Goal: Information Seeking & Learning: Get advice/opinions

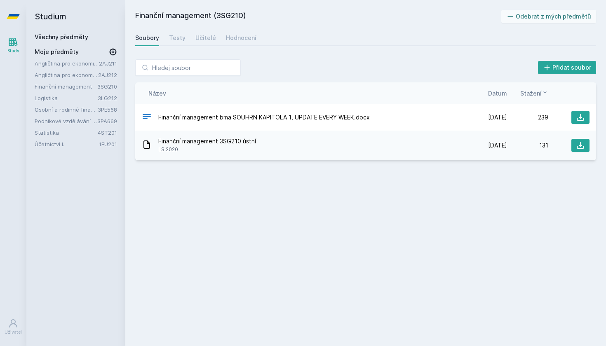
click at [185, 37] on div "Soubory Testy Učitelé Hodnocení" at bounding box center [365, 38] width 461 height 16
click at [174, 40] on div "Testy" at bounding box center [177, 38] width 16 height 8
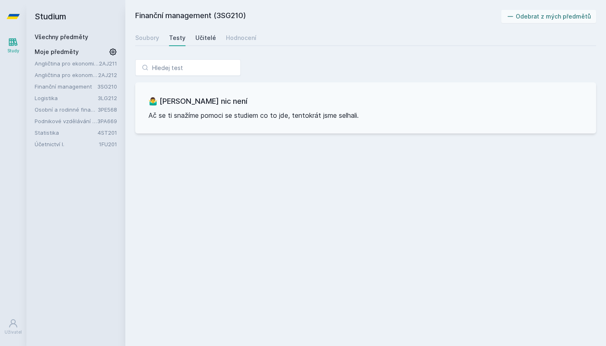
click at [204, 36] on div "Učitelé" at bounding box center [205, 38] width 21 height 8
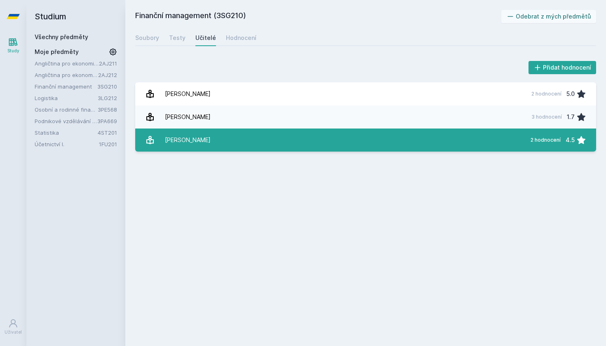
click at [311, 136] on link "[PERSON_NAME] 2 hodnocení 4.5" at bounding box center [365, 140] width 461 height 23
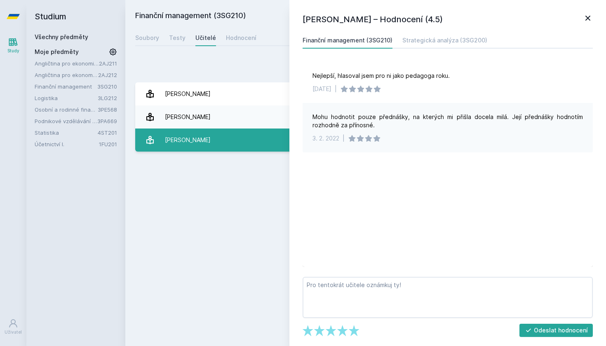
click at [261, 140] on link "[PERSON_NAME] 2 hodnocení 4.5" at bounding box center [365, 140] width 461 height 23
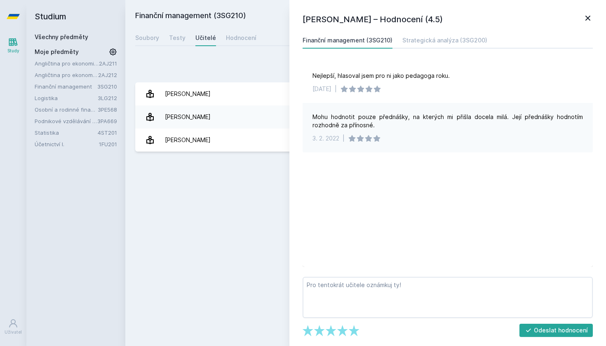
click at [586, 21] on icon at bounding box center [588, 18] width 10 height 10
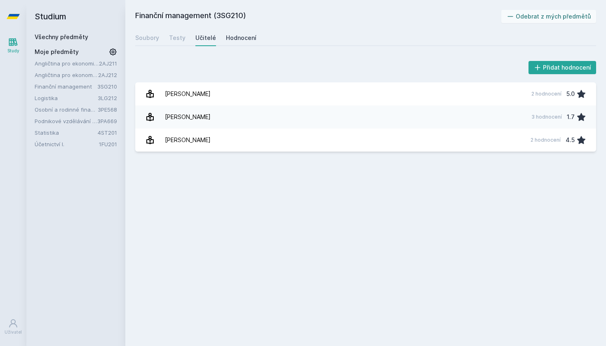
click at [233, 39] on div "Hodnocení" at bounding box center [241, 38] width 30 height 8
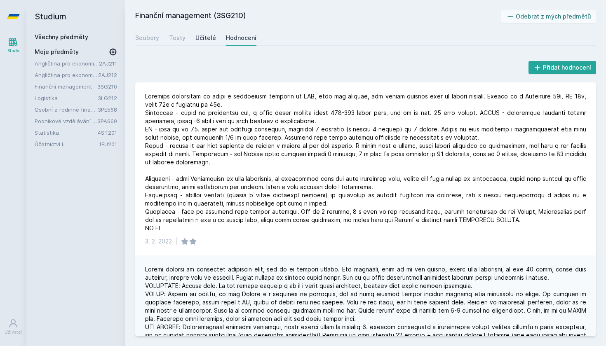
click at [206, 38] on div "Učitelé" at bounding box center [205, 38] width 21 height 8
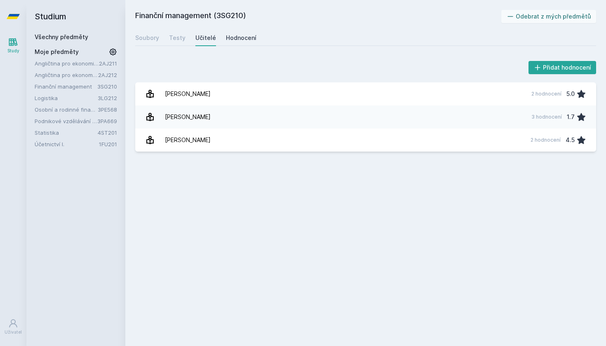
click at [236, 36] on div "Hodnocení" at bounding box center [241, 38] width 30 height 8
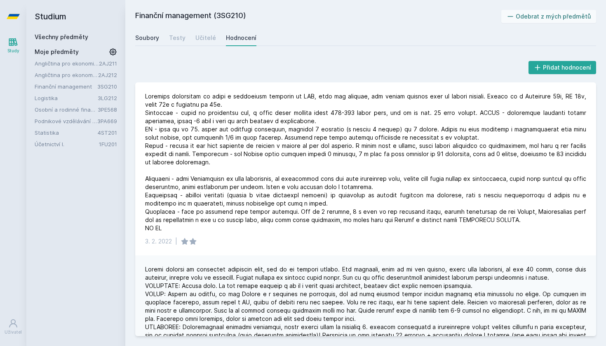
click at [148, 37] on div "Soubory" at bounding box center [147, 38] width 24 height 8
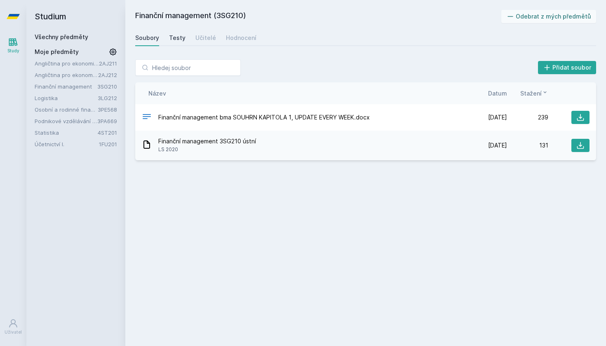
click at [178, 38] on div "Testy" at bounding box center [177, 38] width 16 height 8
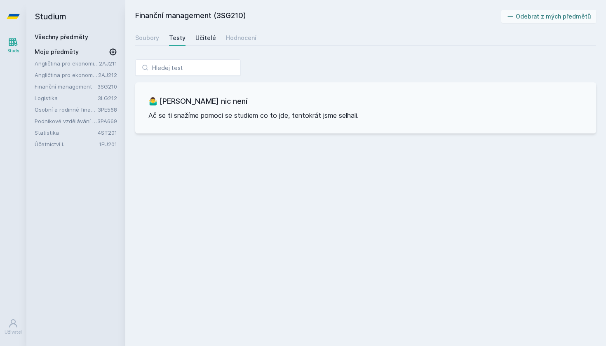
click at [205, 40] on div "Učitelé" at bounding box center [205, 38] width 21 height 8
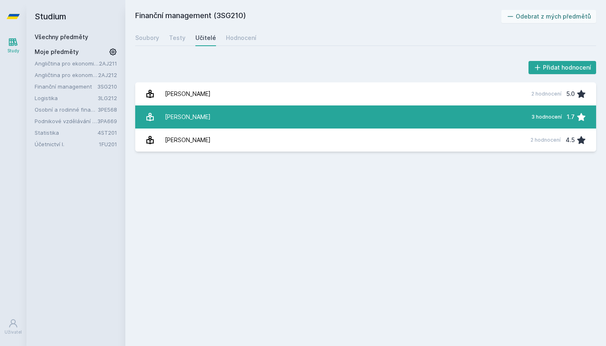
click at [212, 114] on link "[PERSON_NAME] 3 hodnocení 1.7" at bounding box center [365, 116] width 461 height 23
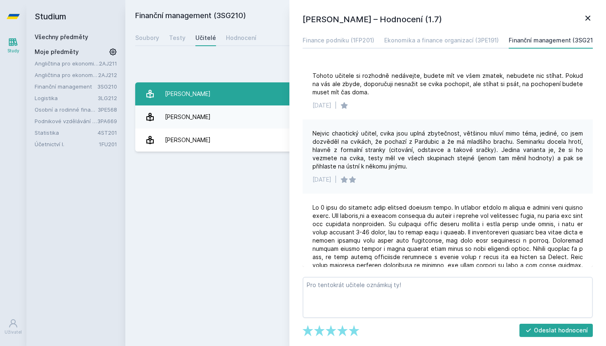
click at [202, 99] on link "[PERSON_NAME] 2 hodnocení 5.0" at bounding box center [365, 93] width 461 height 23
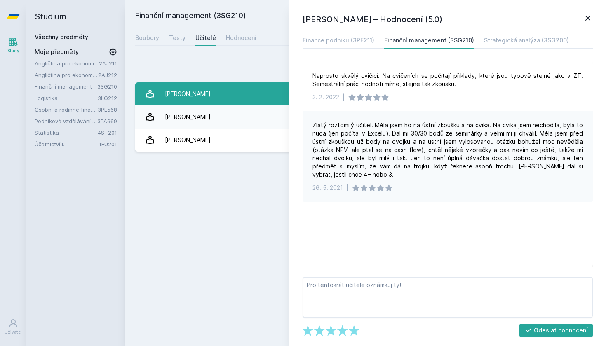
click at [202, 99] on link "[PERSON_NAME] 2 hodnocení 5.0" at bounding box center [365, 93] width 461 height 23
